Goal: Navigation & Orientation: Understand site structure

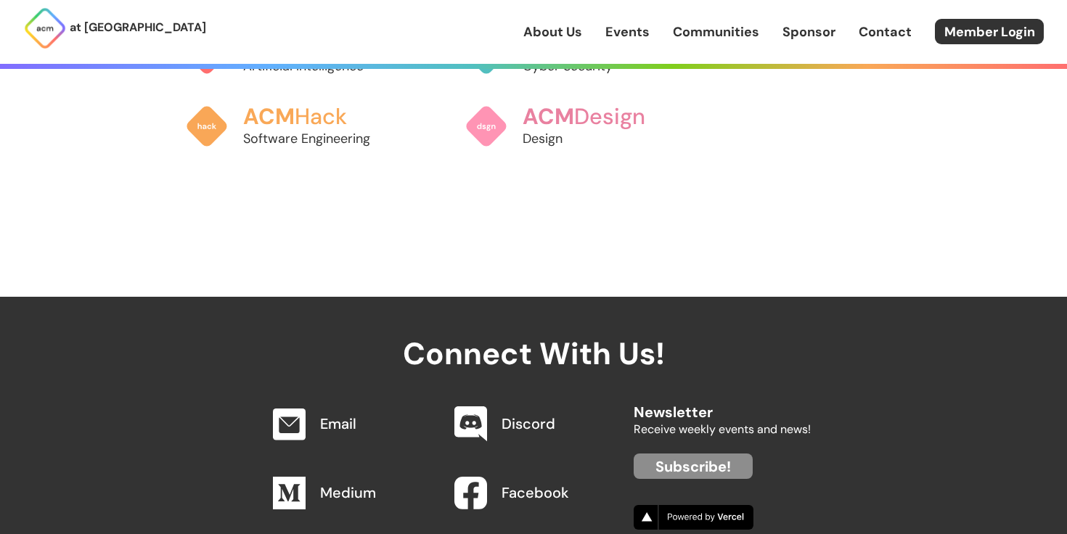
scroll to position [1350, 0]
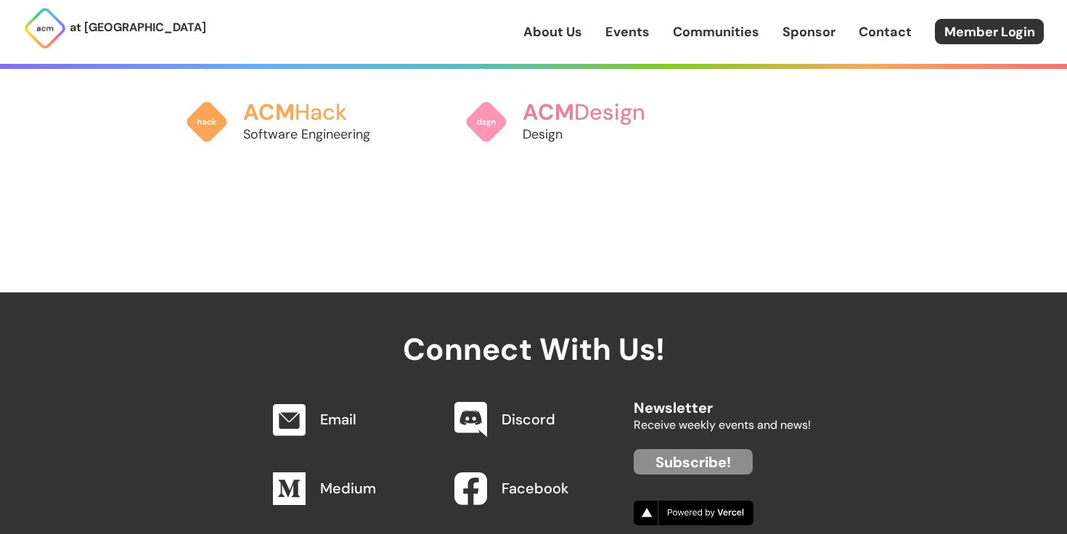
click at [744, 28] on link "Communities" at bounding box center [716, 31] width 86 height 19
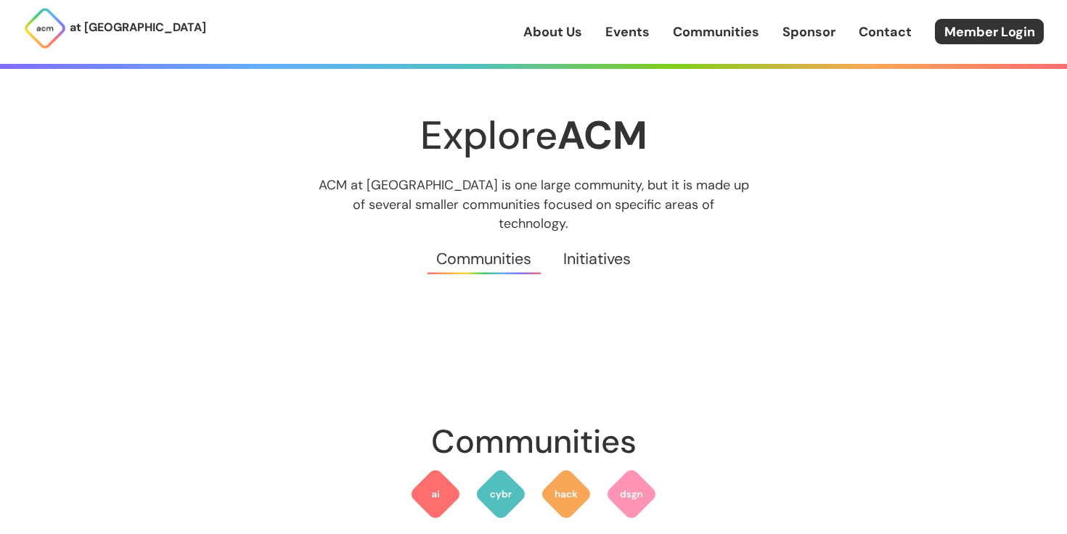
click at [609, 30] on link "Events" at bounding box center [627, 31] width 44 height 19
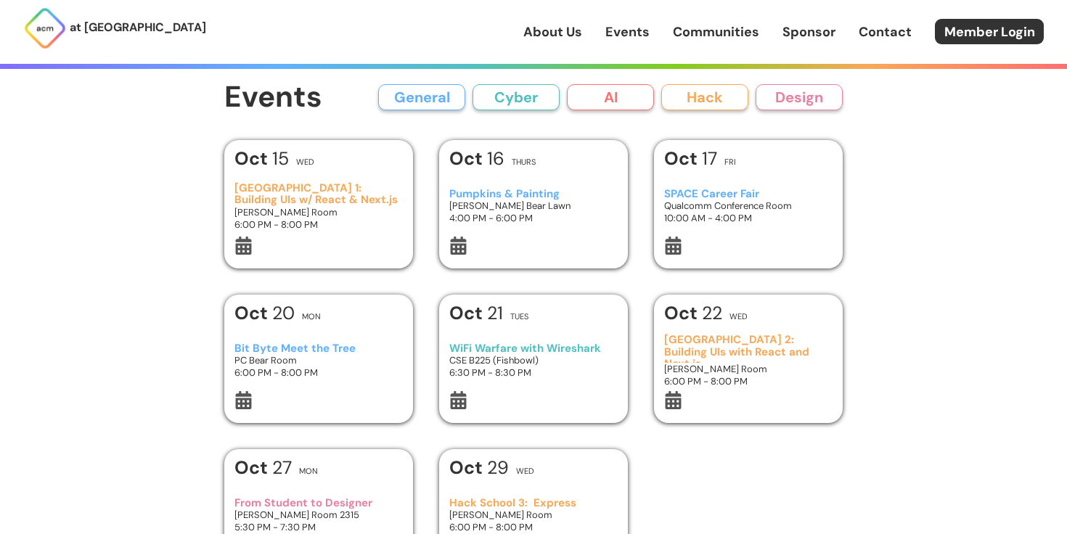
click at [557, 28] on link "About Us" at bounding box center [552, 31] width 59 height 19
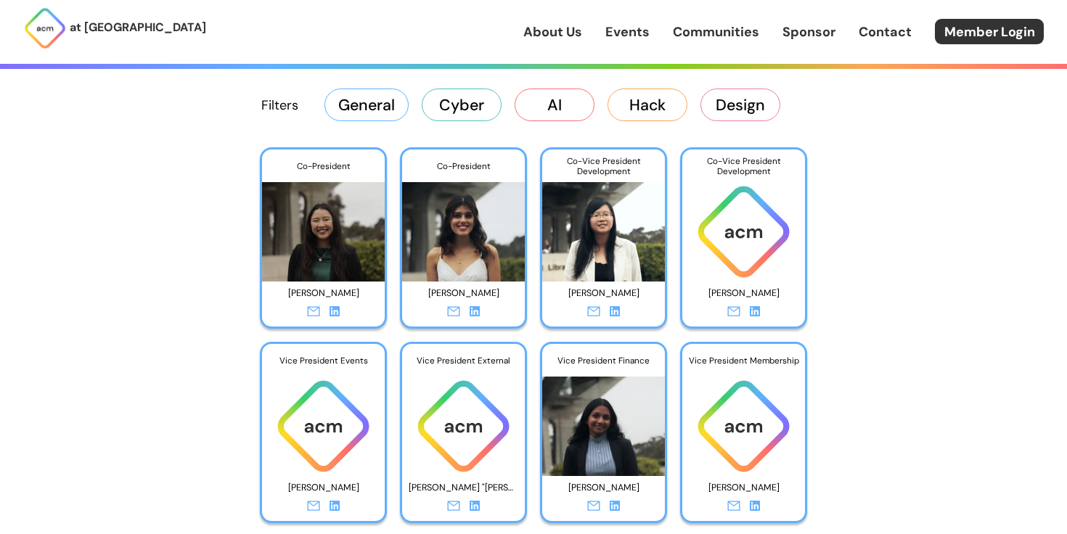
scroll to position [2251, 0]
